Goal: Task Accomplishment & Management: Complete application form

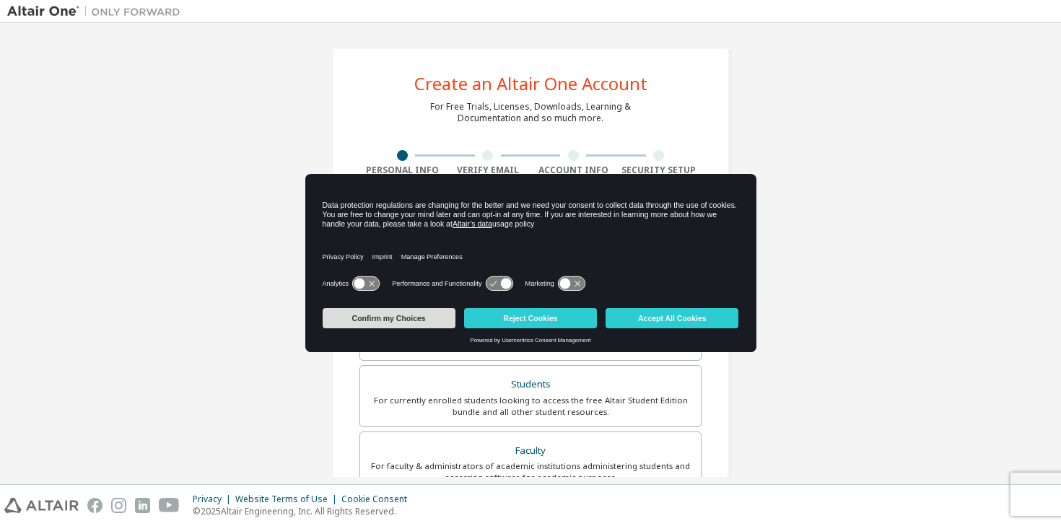
click at [416, 316] on button "Confirm my Choices" at bounding box center [389, 318] width 133 height 20
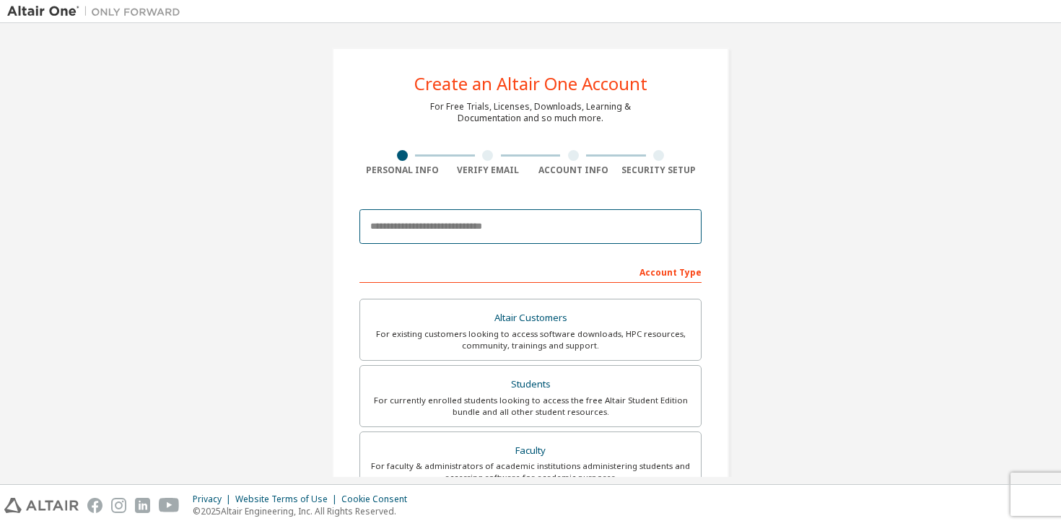
click at [536, 234] on input "email" at bounding box center [530, 226] width 342 height 35
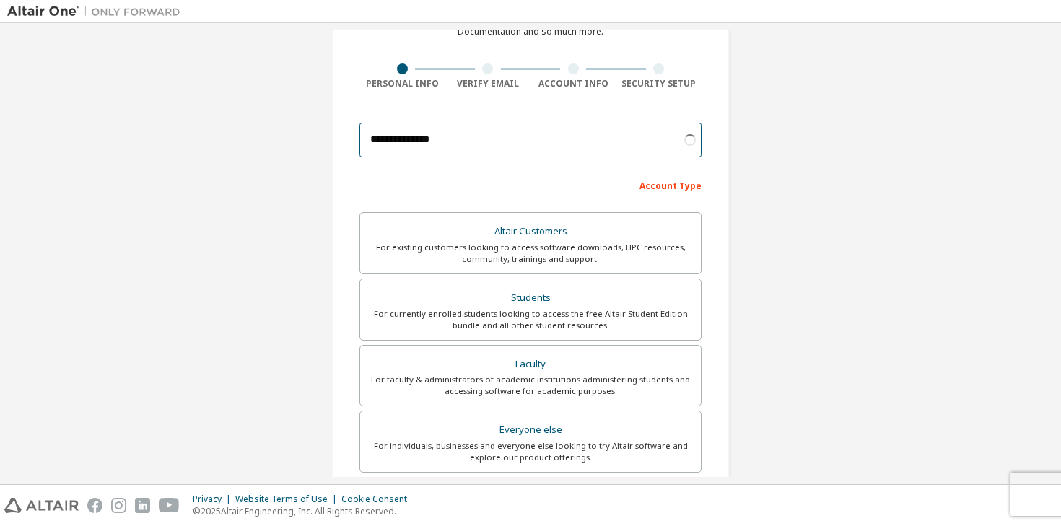
scroll to position [139, 0]
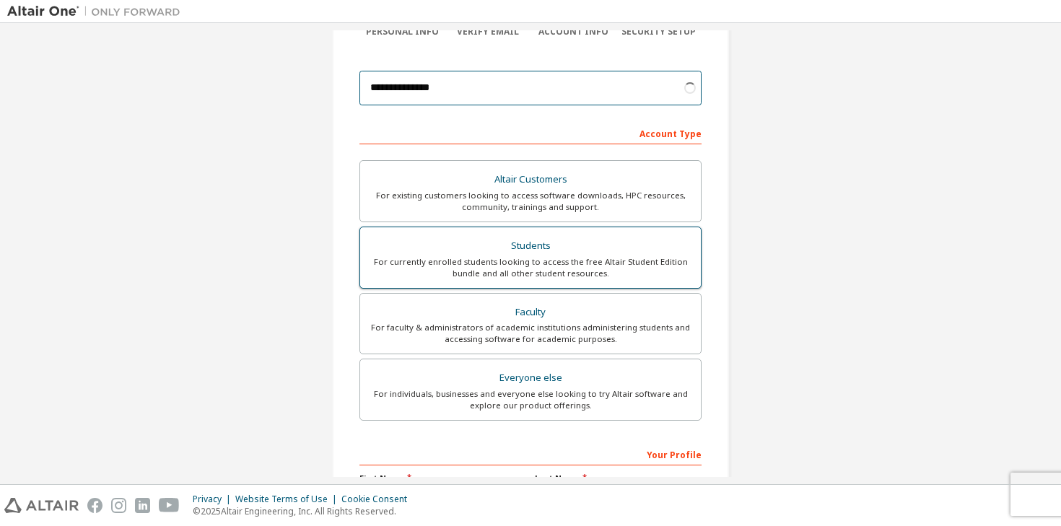
type input "**********"
click at [586, 248] on div "Students" at bounding box center [530, 246] width 323 height 20
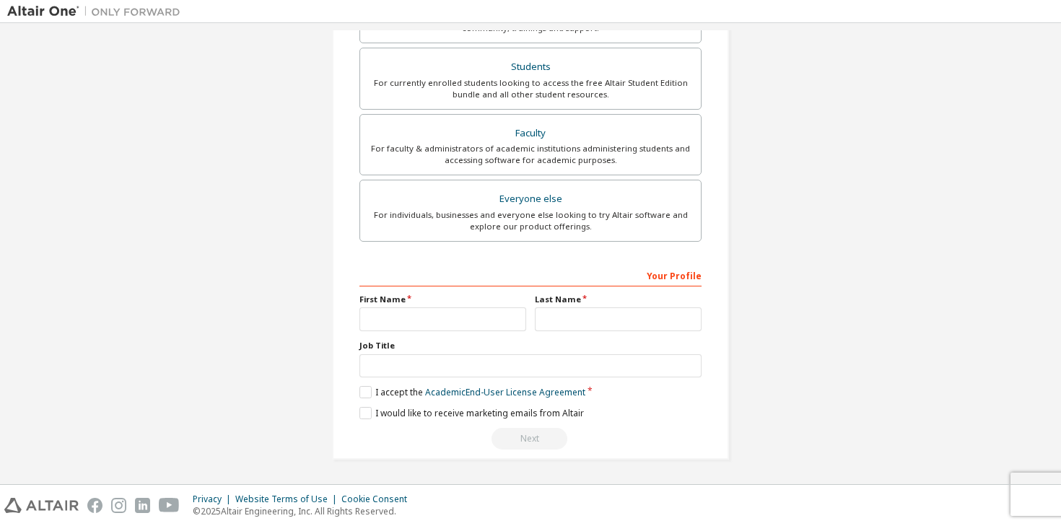
scroll to position [317, 0]
click at [500, 316] on input "text" at bounding box center [442, 319] width 167 height 24
type input "****"
type input "*********"
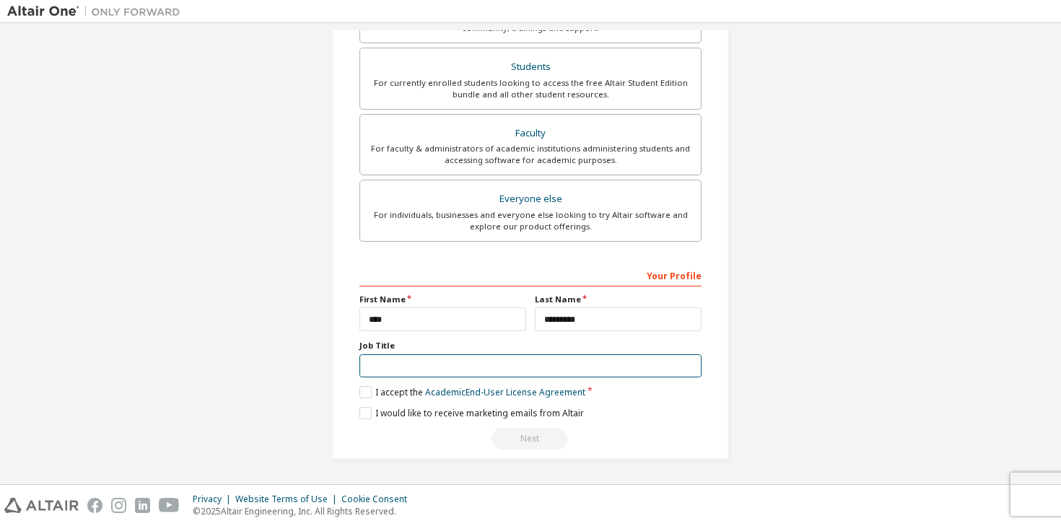
click at [455, 362] on input "text" at bounding box center [530, 366] width 342 height 24
click at [366, 393] on label "I accept the Academic End-User License Agreement" at bounding box center [472, 392] width 226 height 12
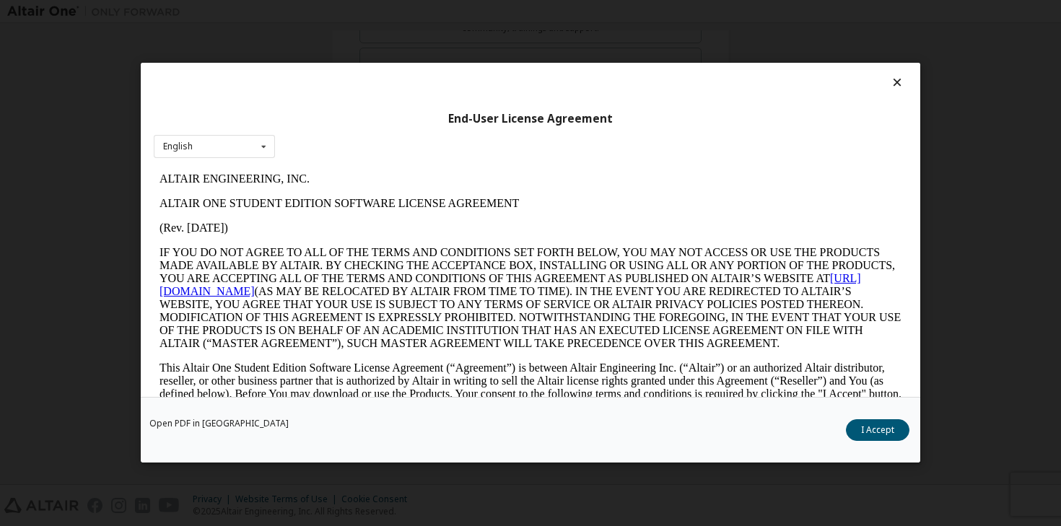
scroll to position [0, 0]
click at [872, 429] on button "I Accept" at bounding box center [877, 431] width 63 height 22
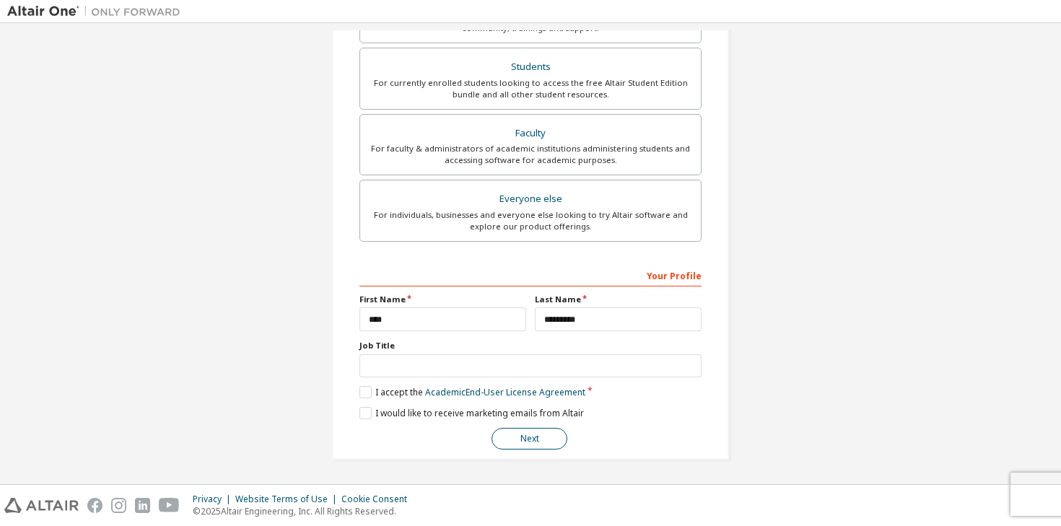
click at [529, 434] on button "Next" at bounding box center [529, 439] width 76 height 22
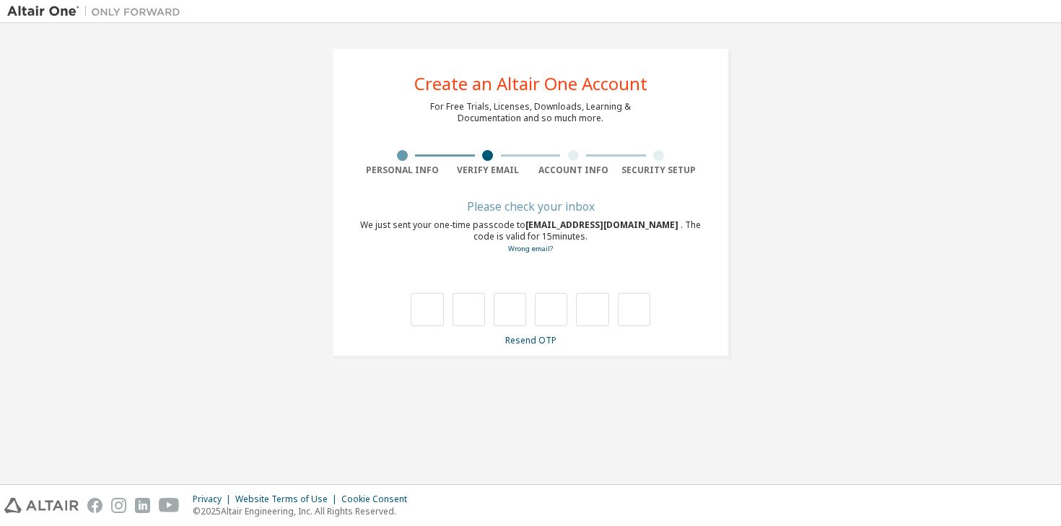
type input "*"
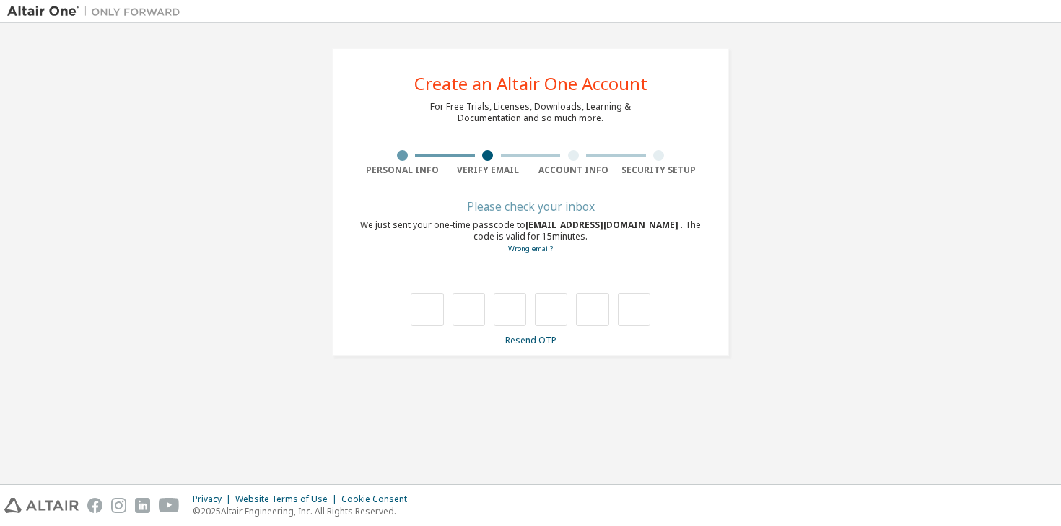
type input "*"
